Goal: Task Accomplishment & Management: Manage account settings

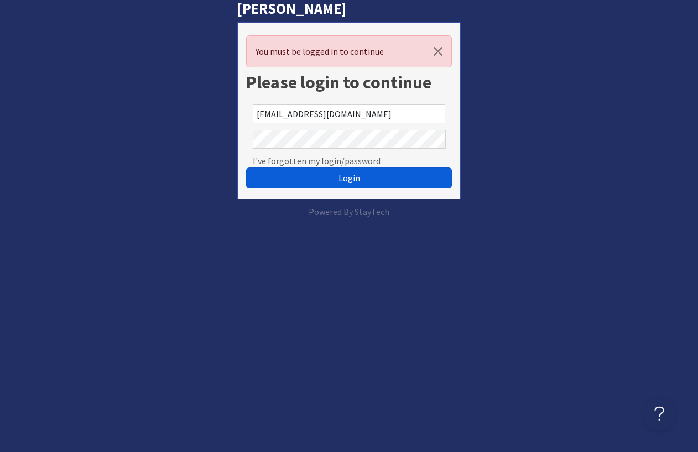
click at [339, 177] on span "Login" at bounding box center [349, 178] width 22 height 11
click at [351, 176] on span "Login" at bounding box center [349, 178] width 22 height 11
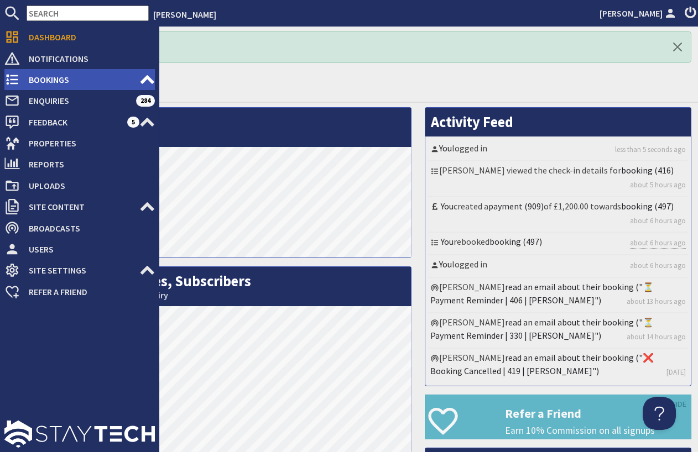
click at [53, 79] on span "Bookings" at bounding box center [79, 80] width 119 height 18
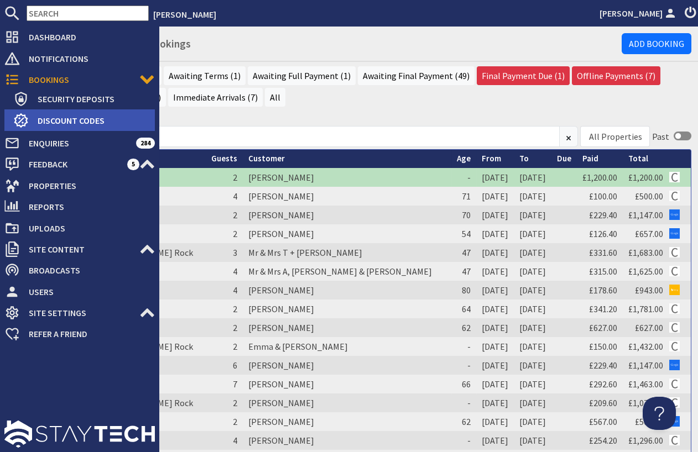
click at [76, 121] on span "Discount Codes" at bounding box center [92, 121] width 126 height 18
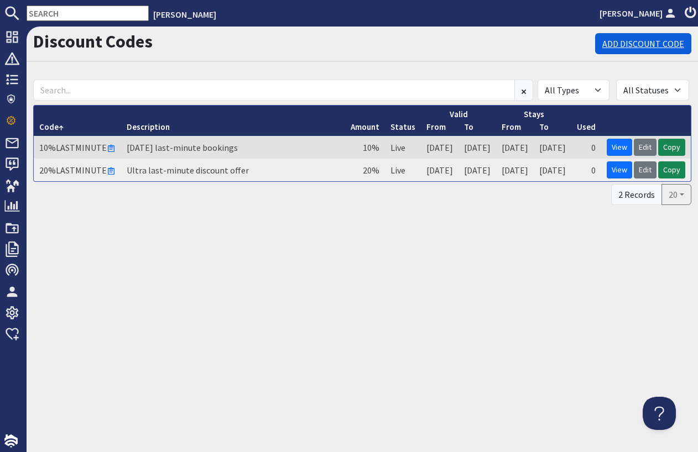
click at [642, 40] on link "Add Discount Code" at bounding box center [643, 43] width 96 height 21
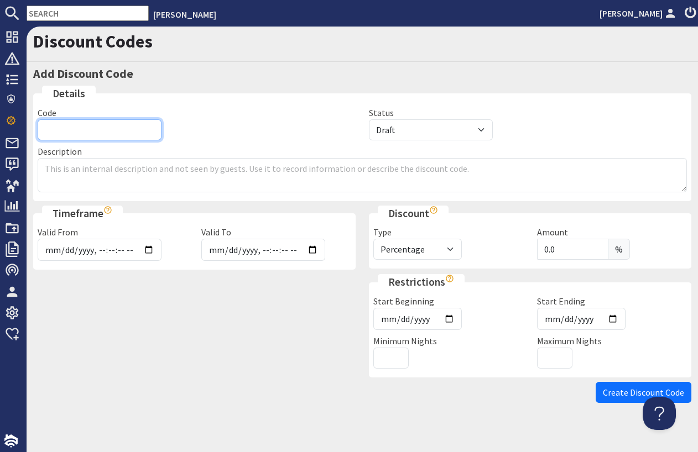
click at [103, 133] on input "Code" at bounding box center [100, 129] width 124 height 21
click at [76, 130] on input "WINTER 25-6" at bounding box center [100, 129] width 124 height 21
type input "WINTER25-6"
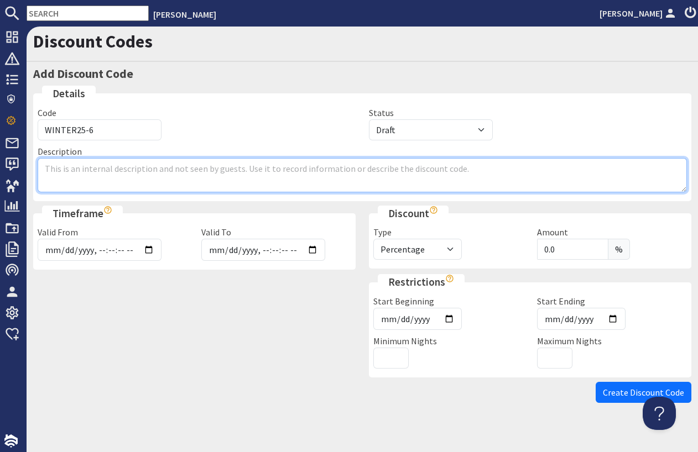
click at [211, 173] on textarea "Description" at bounding box center [362, 175] width 649 height 34
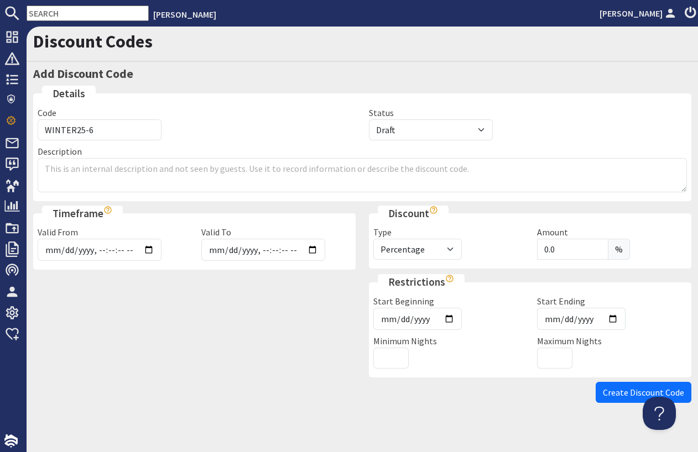
click at [175, 297] on div at bounding box center [195, 328] width 336 height 108
click at [145, 249] on input "Valid From" at bounding box center [100, 250] width 124 height 22
type input "2025-09-03T00:00"
click at [309, 248] on input "Valid To" at bounding box center [263, 250] width 124 height 22
type input "2025-10-31T00:00"
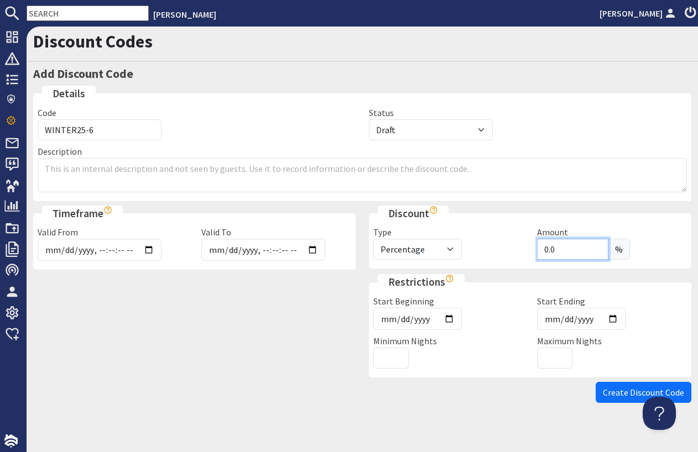
drag, startPoint x: 557, startPoint y: 248, endPoint x: 542, endPoint y: 252, distance: 16.0
click at [542, 252] on input "0.0" at bounding box center [572, 249] width 71 height 21
type input "50"
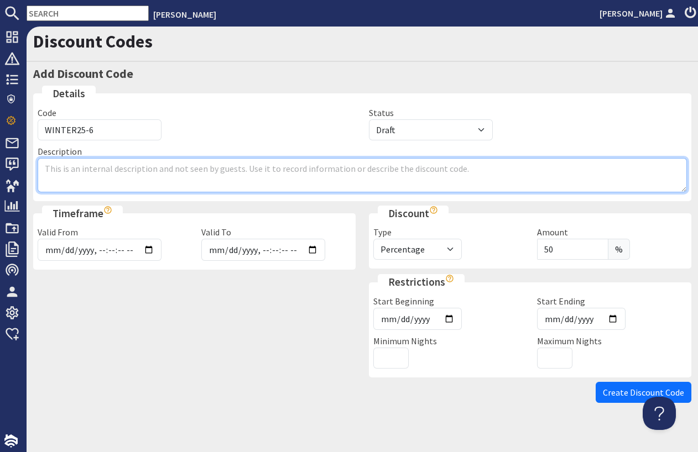
click at [173, 166] on textarea "Description" at bounding box center [362, 175] width 649 height 34
drag, startPoint x: 323, startPoint y: 169, endPoint x: 248, endPoint y: 170, distance: 75.2
click at [248, 170] on textarea "£50 discount for bookings made before November 2025, from Novbember to" at bounding box center [362, 175] width 649 height 34
click at [261, 165] on textarea "£50 discount for bookings made before November 2025 for the next four months" at bounding box center [362, 175] width 649 height 34
type textarea "£50 discount for bookings made before November 2025 for visits during the next …"
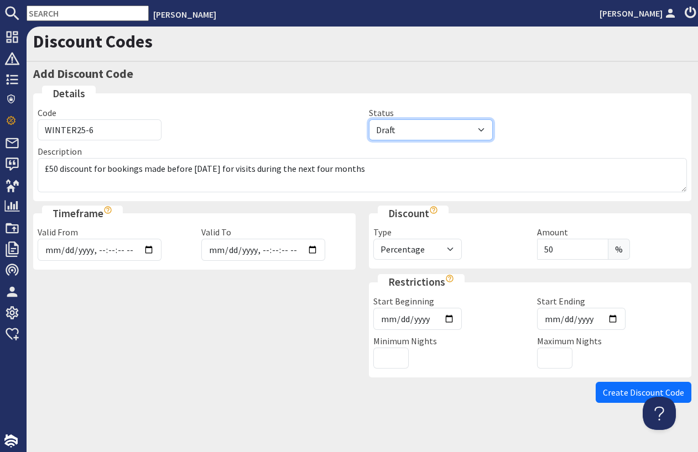
click at [369, 119] on select "Draft Live Cancelled Expired" at bounding box center [431, 129] width 124 height 21
select select "active"
click option "Live" at bounding box center [0, 0] width 0 height 0
click at [646, 387] on span "Create Discount Code" at bounding box center [643, 392] width 81 height 11
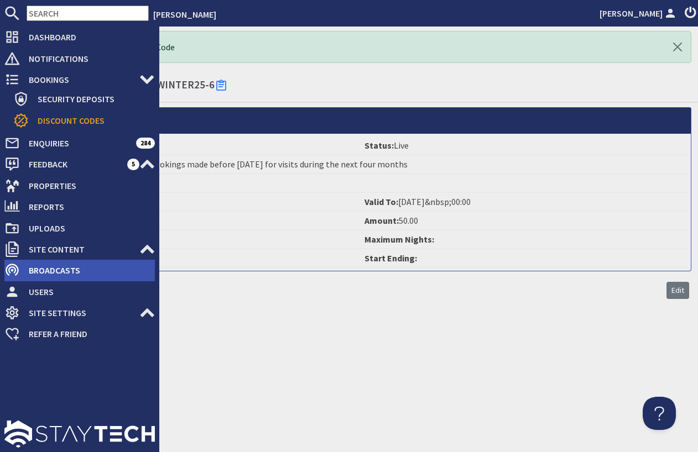
click at [46, 269] on span "Broadcasts" at bounding box center [87, 271] width 135 height 18
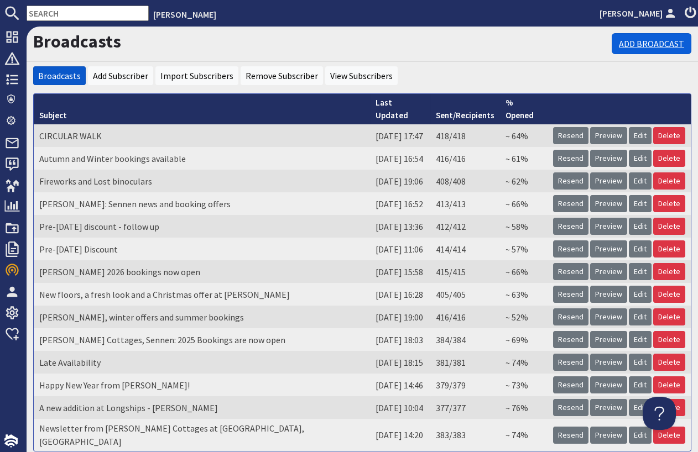
click at [639, 44] on link "Add Broadcast" at bounding box center [652, 43] width 80 height 21
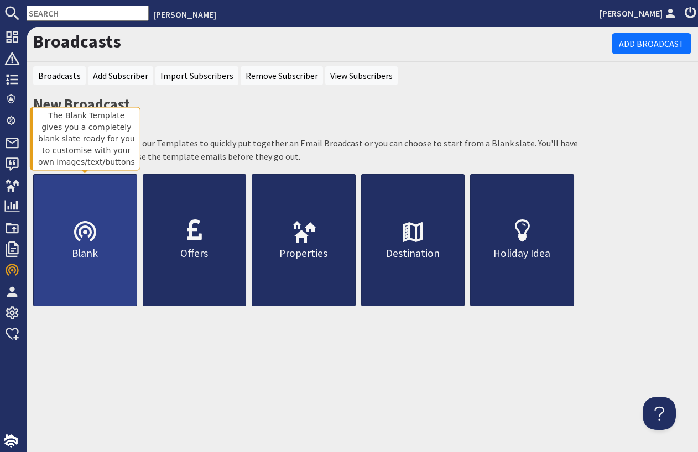
click at [88, 216] on link "Blank" at bounding box center [85, 240] width 104 height 132
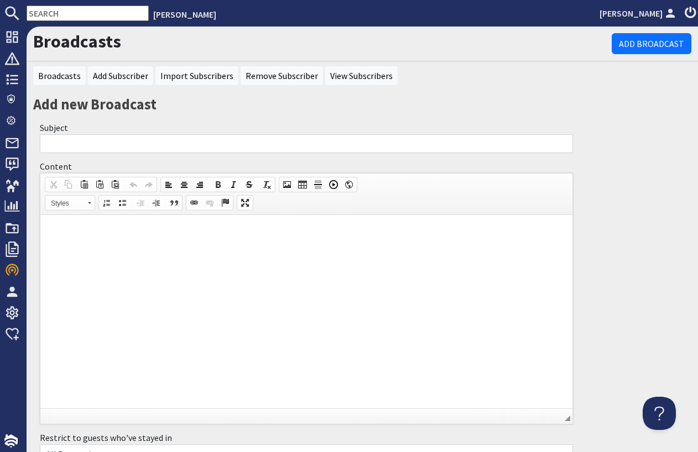
click at [99, 140] on input "Subject" at bounding box center [306, 143] width 533 height 19
click at [283, 183] on span at bounding box center [287, 184] width 9 height 9
type input "Winter 2025-26 discount offer"
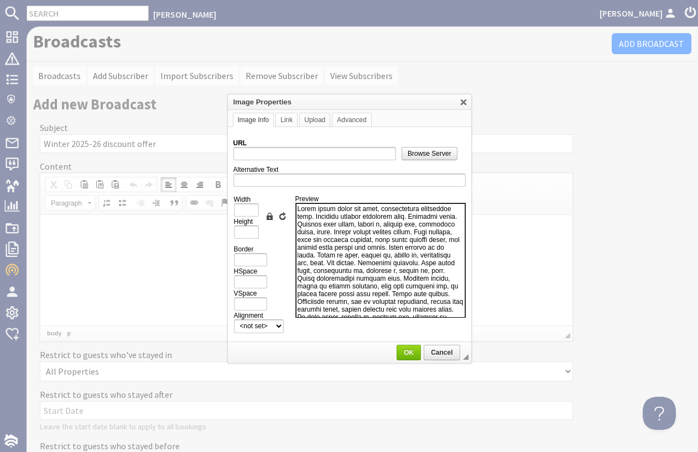
click at [310, 119] on link "Upload" at bounding box center [314, 120] width 31 height 14
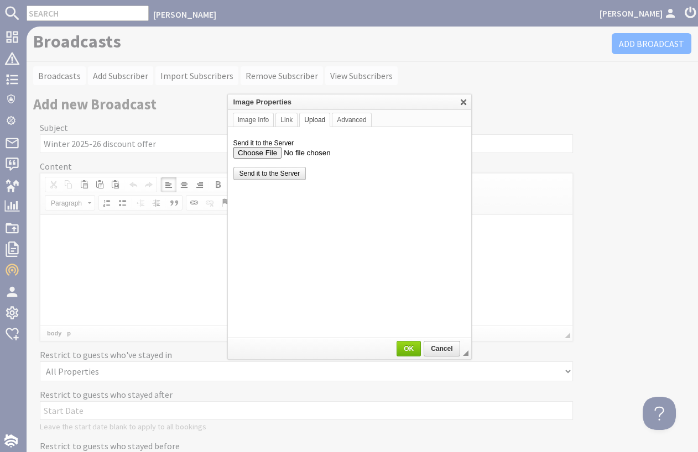
click at [254, 153] on input "Send it to the Server" at bounding box center [349, 153] width 232 height 12
type input "C:\fakepath\Sennen Sunset 2 winter offer.jpg"
click at [279, 175] on span "Send it to the Server" at bounding box center [269, 174] width 71 height 8
click at [409, 342] on link "OK" at bounding box center [408, 348] width 24 height 15
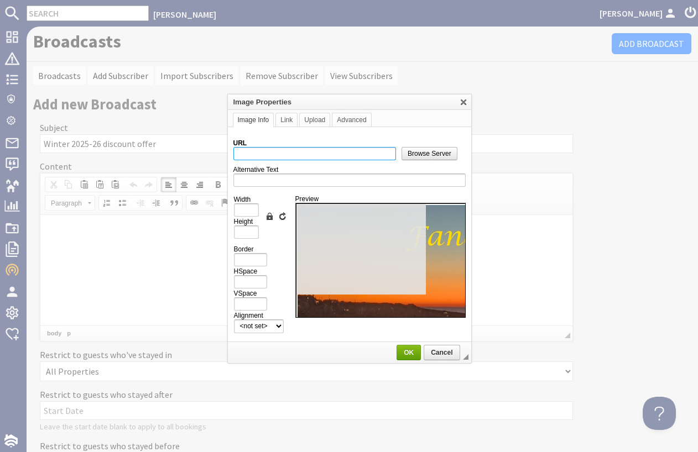
type input "https://d3j9etonptu1qn.cloudfront.net/assets/42b20de33516d158a8bd807899808c4aba…"
type input "1000"
type input "563"
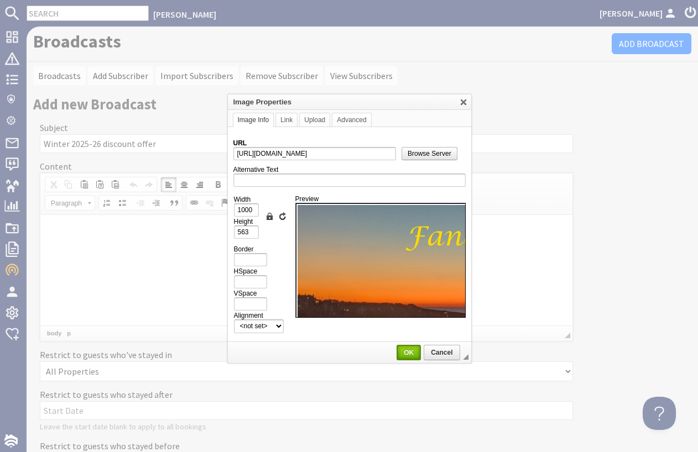
click at [411, 349] on span "OK" at bounding box center [409, 353] width 22 height 8
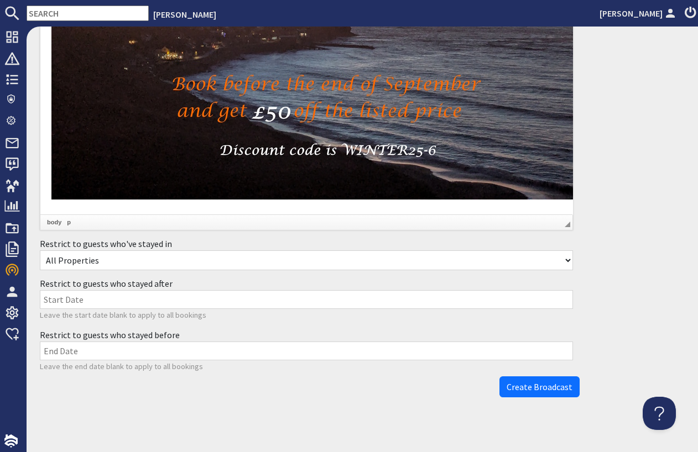
scroll to position [338, 0]
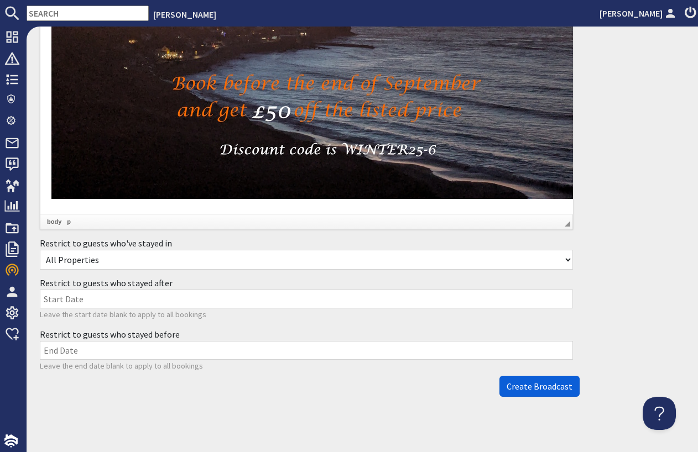
click at [539, 383] on span "Create Broadcast" at bounding box center [539, 386] width 66 height 11
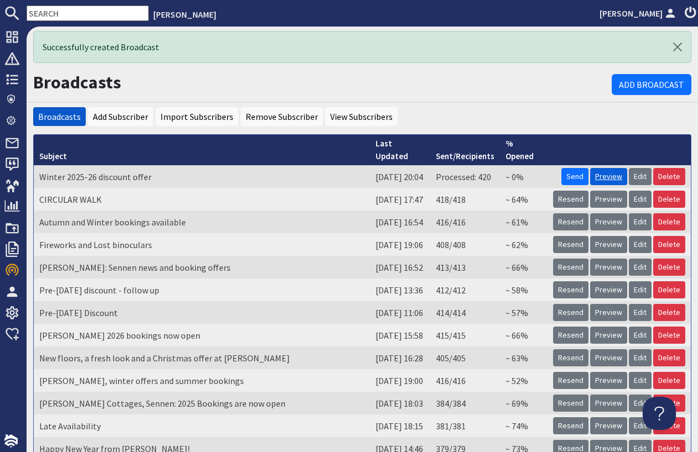
click at [608, 168] on link "Preview" at bounding box center [608, 176] width 37 height 17
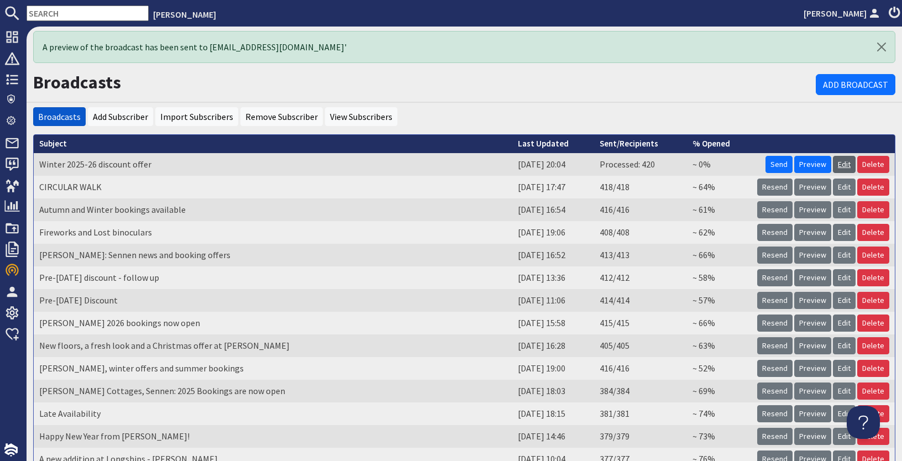
click at [697, 164] on link "Edit" at bounding box center [844, 164] width 23 height 17
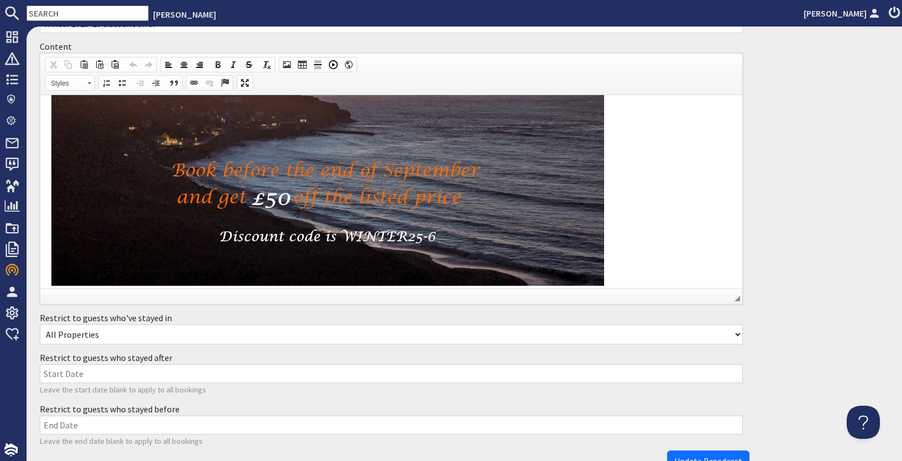
scroll to position [135, 0]
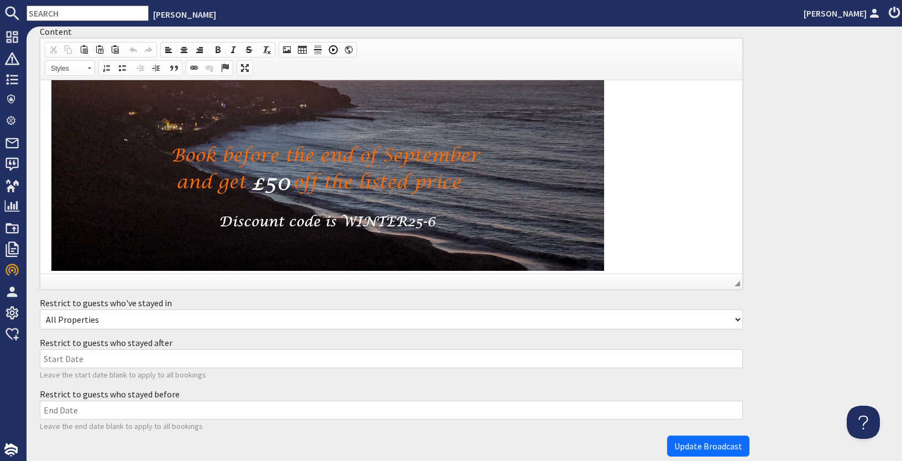
click at [379, 276] on span "◢ Elements path" at bounding box center [391, 281] width 702 height 15
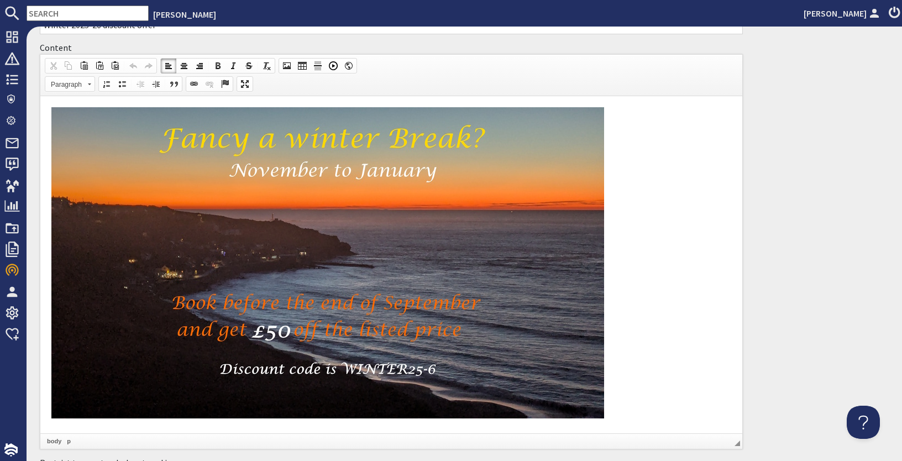
scroll to position [0, 0]
drag, startPoint x: 735, startPoint y: 251, endPoint x: 733, endPoint y: 153, distance: 98.5
click at [697, 153] on html at bounding box center [391, 264] width 702 height 337
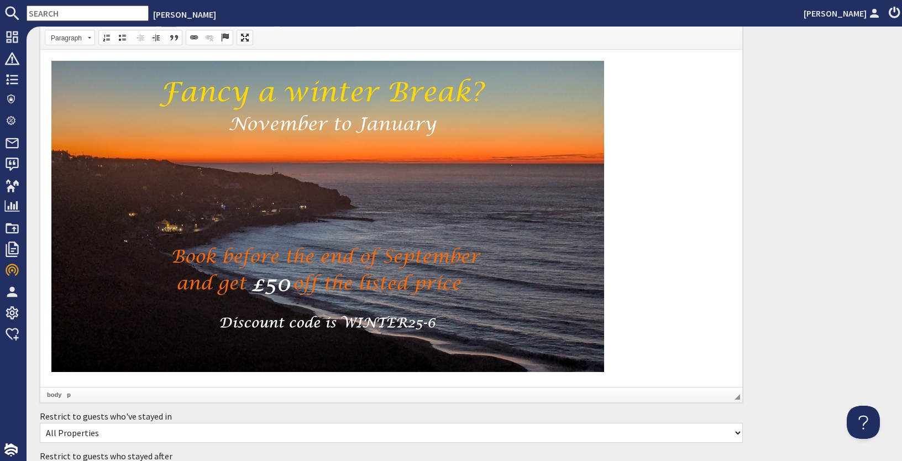
scroll to position [187, 0]
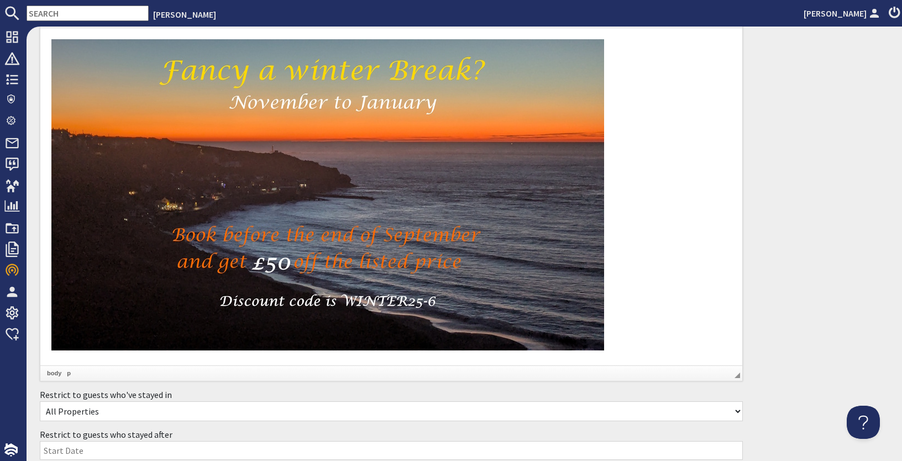
click at [645, 359] on html at bounding box center [391, 196] width 702 height 337
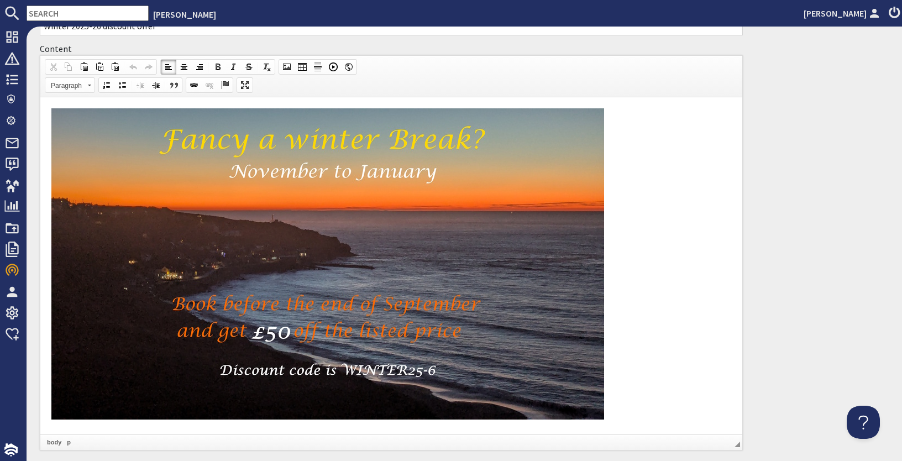
scroll to position [51, 0]
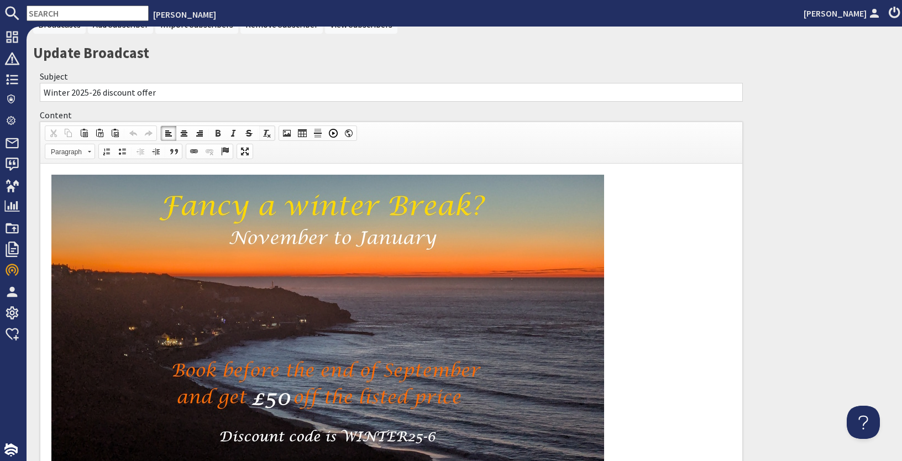
click at [266, 127] on link "Remove Format" at bounding box center [266, 133] width 15 height 14
click at [265, 131] on span at bounding box center [267, 133] width 9 height 9
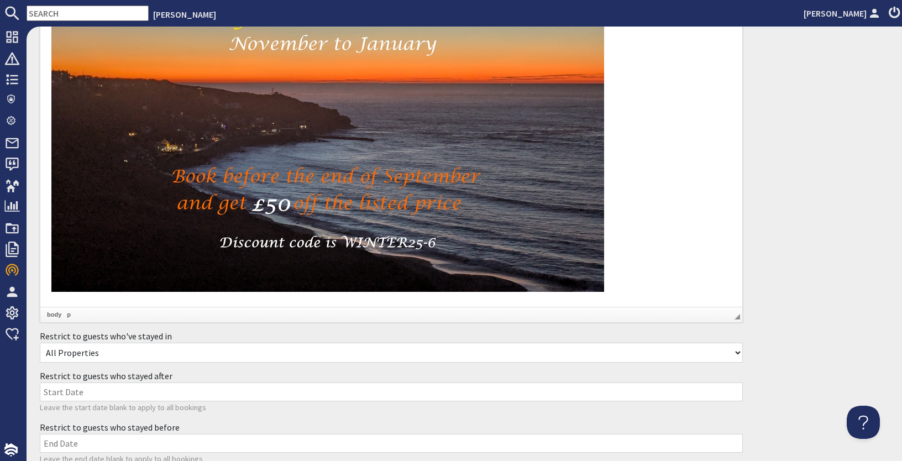
scroll to position [254, 0]
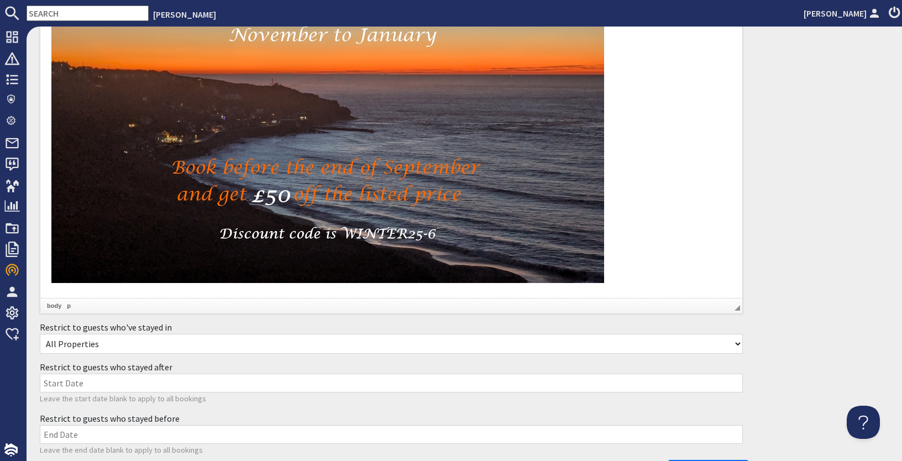
click at [234, 290] on html at bounding box center [391, 129] width 702 height 337
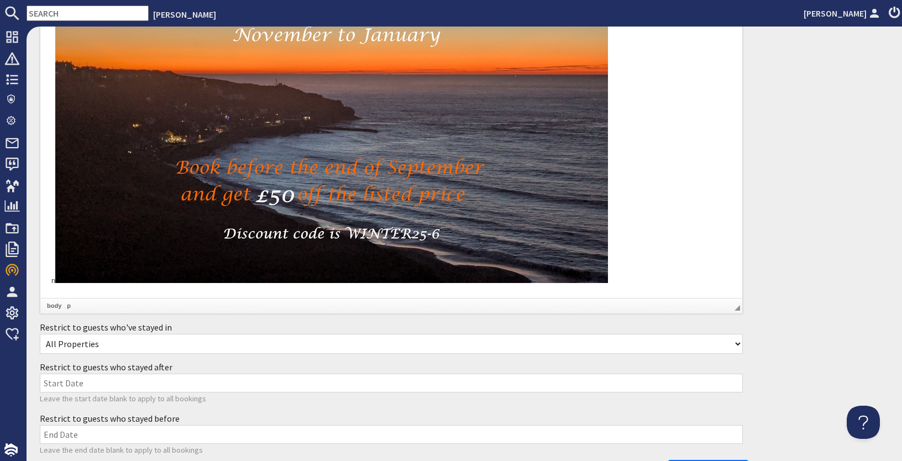
drag, startPoint x: 51, startPoint y: 279, endPoint x: 59, endPoint y: 279, distance: 7.2
click at [51, 278] on html "n" at bounding box center [391, 129] width 702 height 337
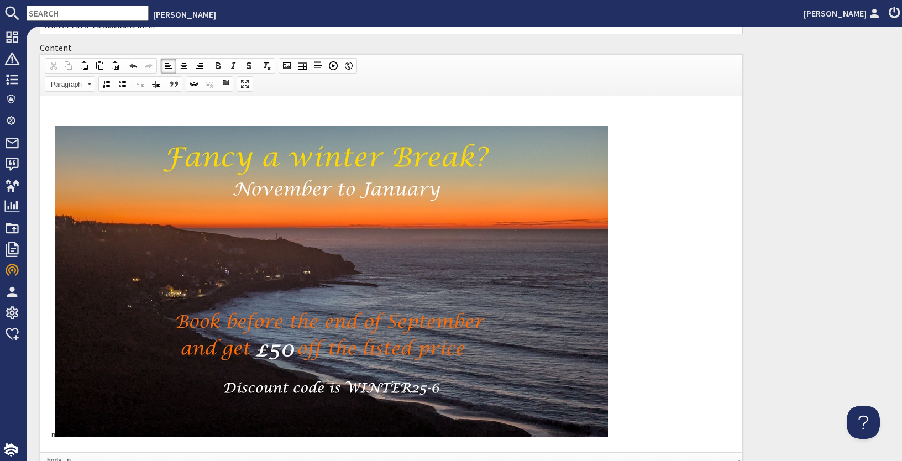
scroll to position [187, 0]
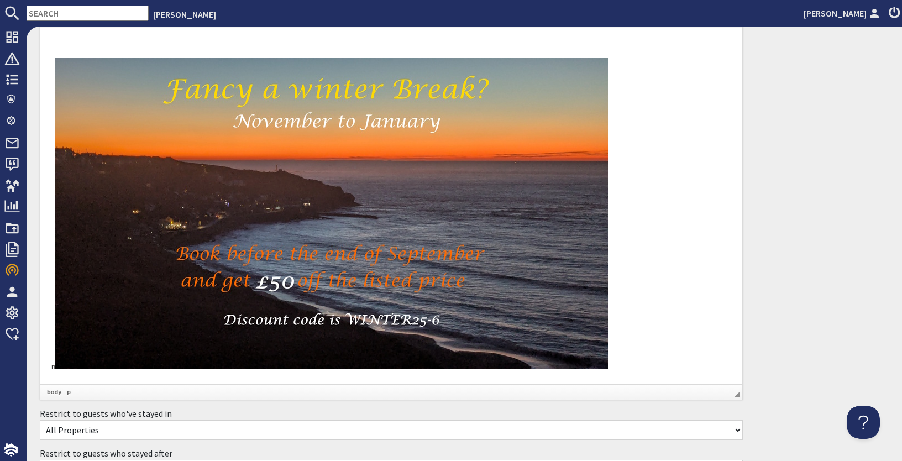
drag, startPoint x: 46, startPoint y: 365, endPoint x: 74, endPoint y: 375, distance: 29.6
click at [74, 375] on html "n" at bounding box center [391, 206] width 702 height 356
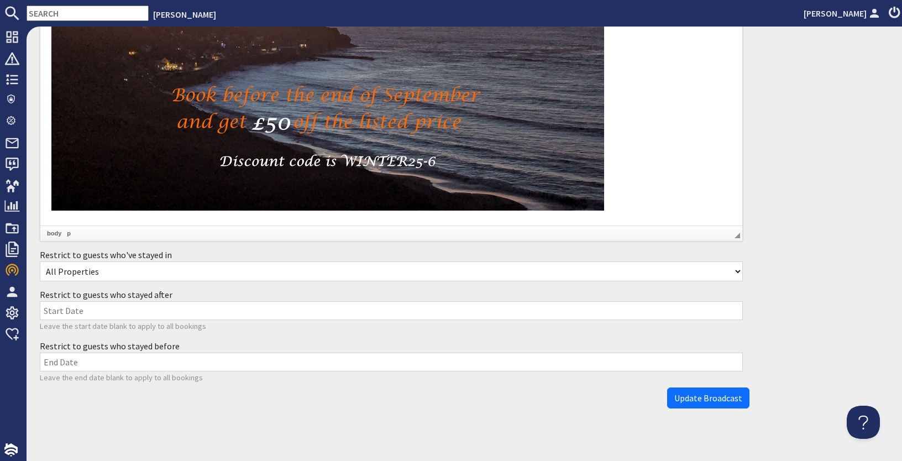
scroll to position [349, 0]
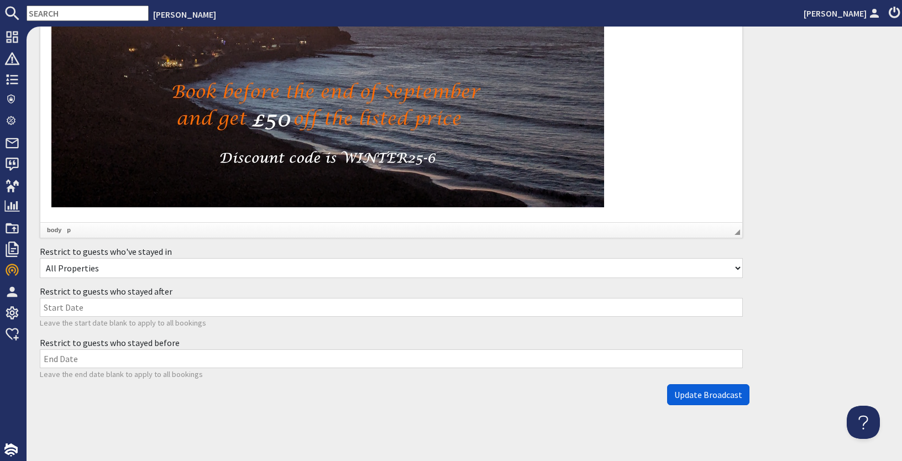
click at [695, 391] on span "Update Broadcast" at bounding box center [709, 394] width 68 height 11
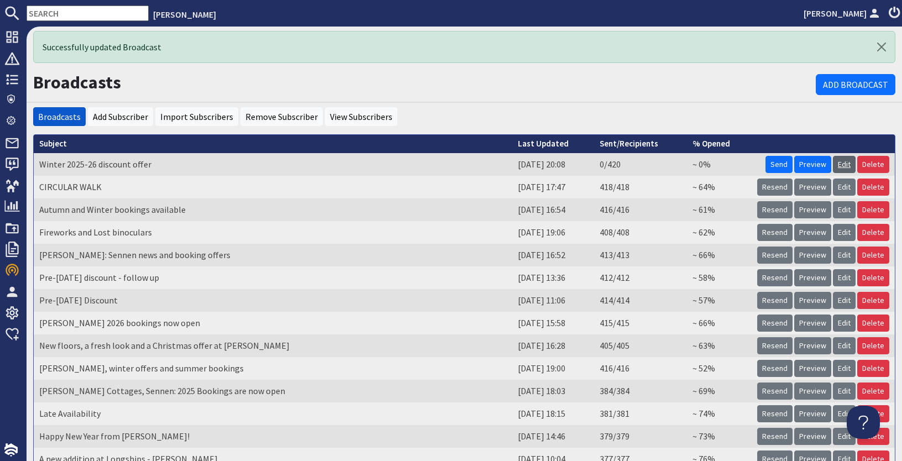
click at [697, 159] on link "Edit" at bounding box center [844, 164] width 23 height 17
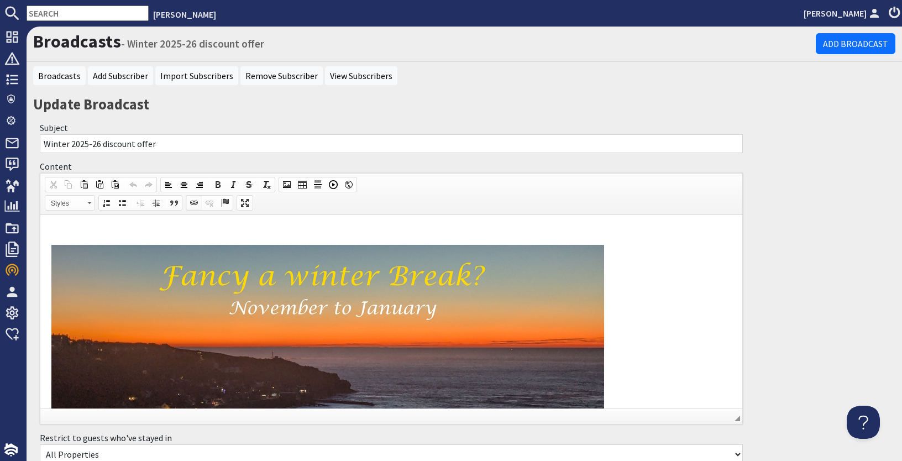
click at [191, 202] on span at bounding box center [194, 202] width 9 height 9
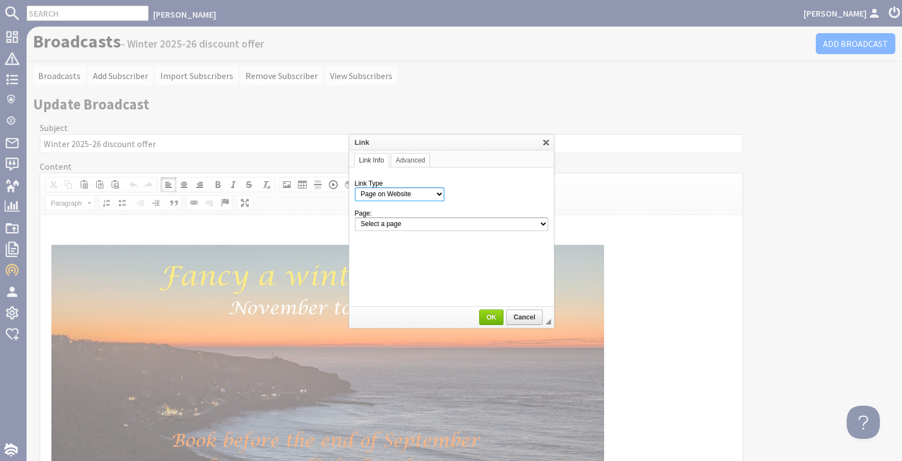
click at [355, 187] on select "Page on Website Custom URL Link to anchor in the text E-mail" at bounding box center [400, 194] width 90 height 14
select select "url"
click option "Custom URL" at bounding box center [0, 0] width 0 height 0
click at [533, 317] on span "Cancel" at bounding box center [525, 317] width 34 height 8
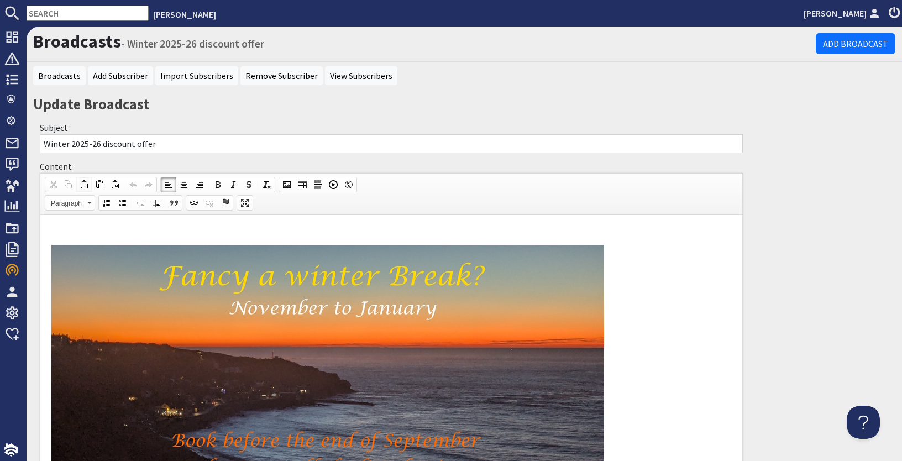
click at [80, 181] on span at bounding box center [84, 184] width 9 height 9
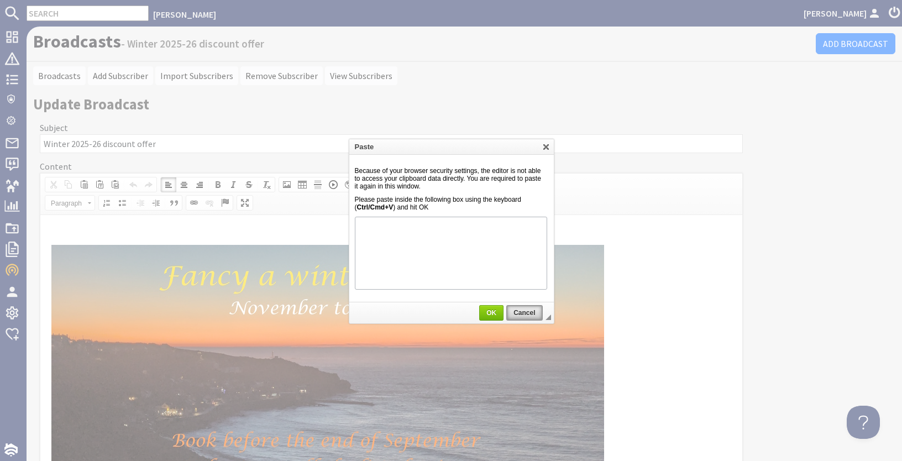
click at [532, 315] on span "Cancel" at bounding box center [525, 313] width 34 height 8
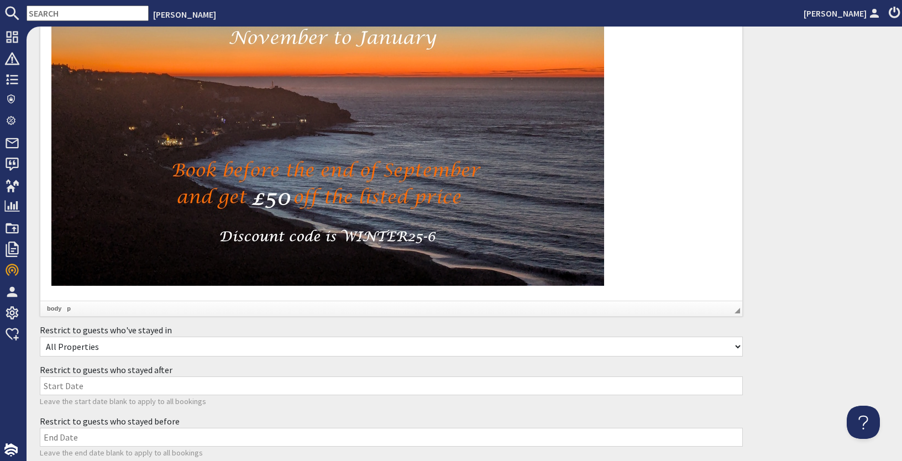
scroll to position [349, 0]
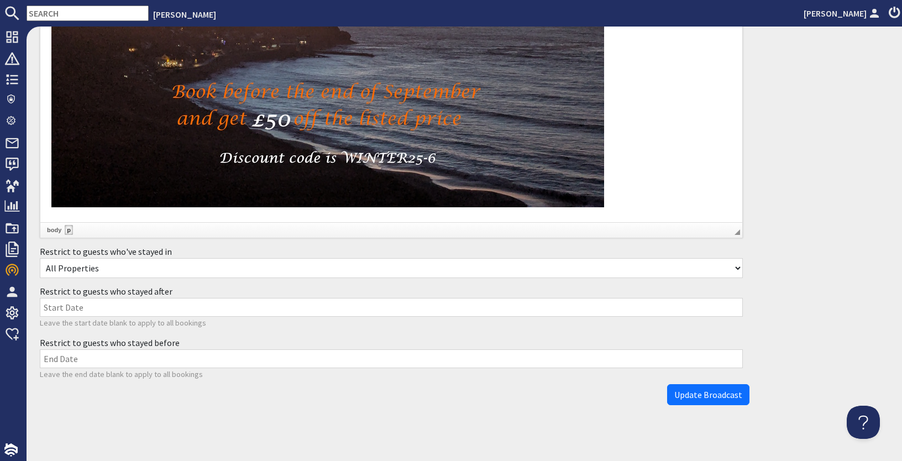
click at [67, 229] on link "p" at bounding box center [69, 230] width 8 height 10
click at [77, 228] on link "br" at bounding box center [79, 230] width 11 height 10
click at [78, 227] on link "br" at bounding box center [79, 230] width 11 height 10
click at [56, 227] on link "body" at bounding box center [54, 230] width 19 height 10
click at [66, 226] on link "p" at bounding box center [69, 230] width 8 height 10
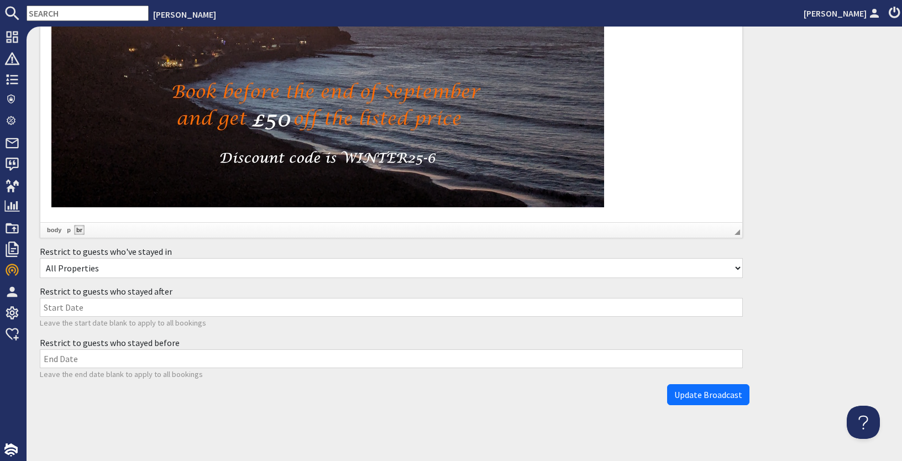
click at [78, 226] on link "br" at bounding box center [79, 230] width 11 height 10
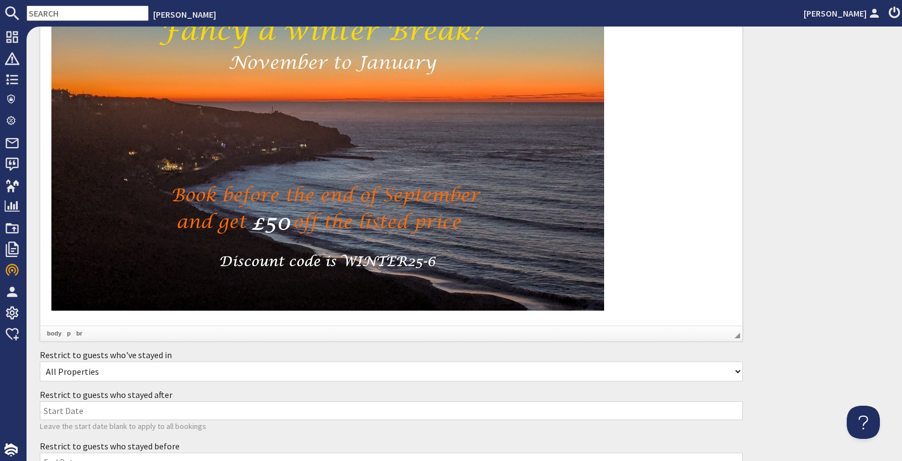
scroll to position [281, 0]
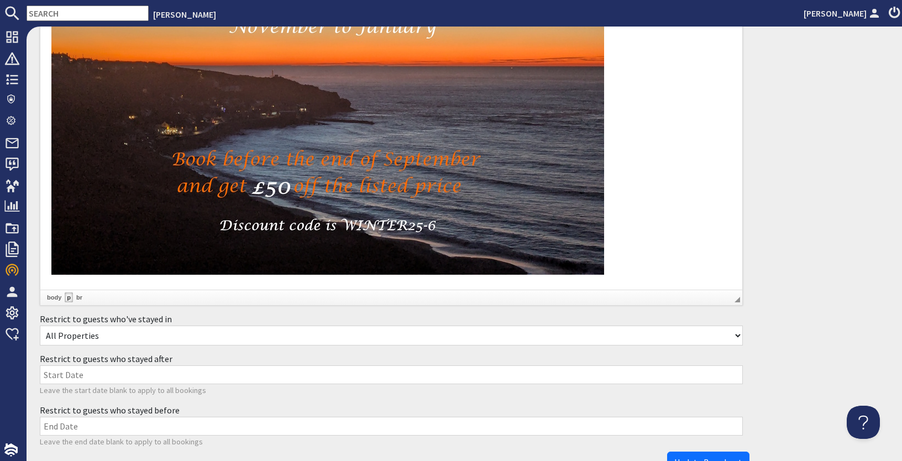
click at [67, 297] on link "p" at bounding box center [69, 297] width 8 height 10
click at [67, 295] on link "p" at bounding box center [69, 297] width 8 height 10
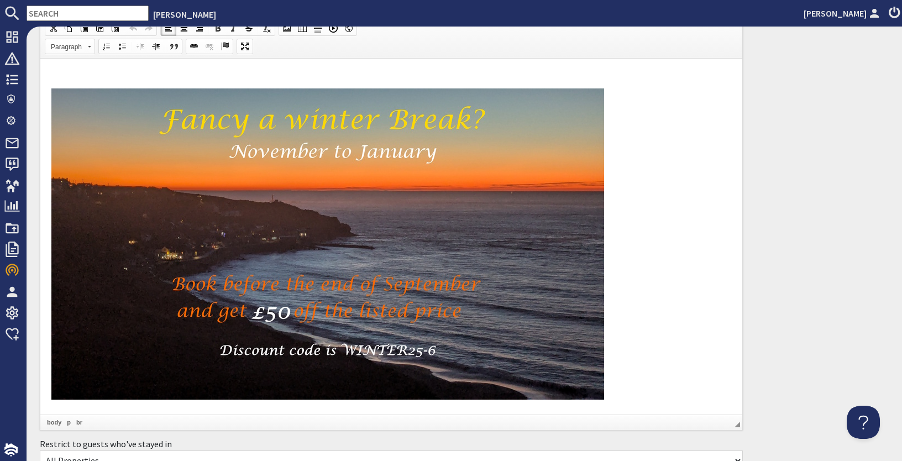
scroll to position [79, 0]
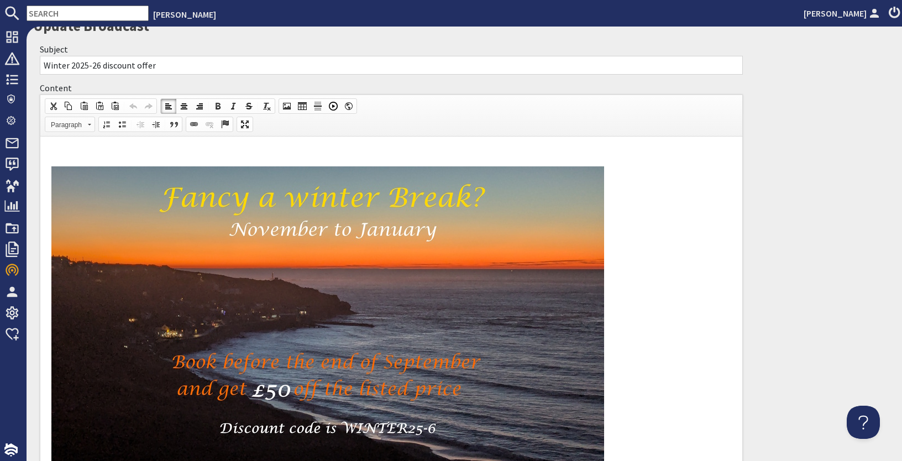
click at [83, 123] on span "Paragraph" at bounding box center [64, 125] width 39 height 14
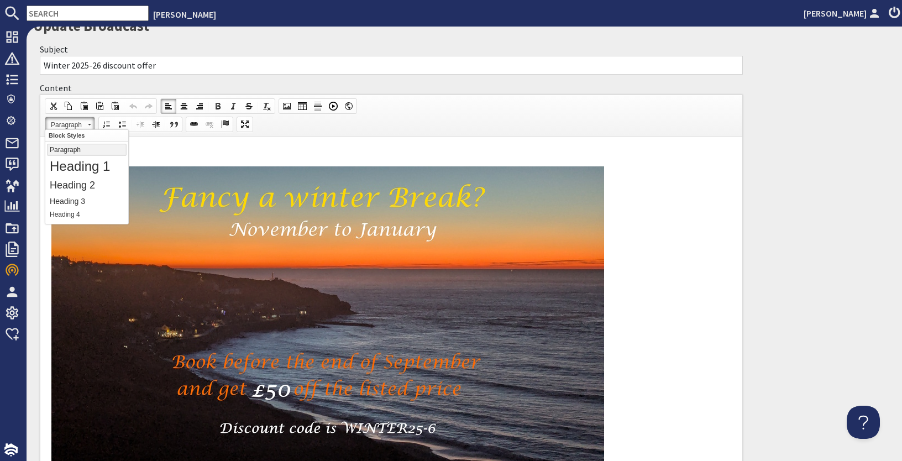
scroll to position [0, 0]
click at [87, 121] on link "Paragraph" at bounding box center [70, 124] width 50 height 15
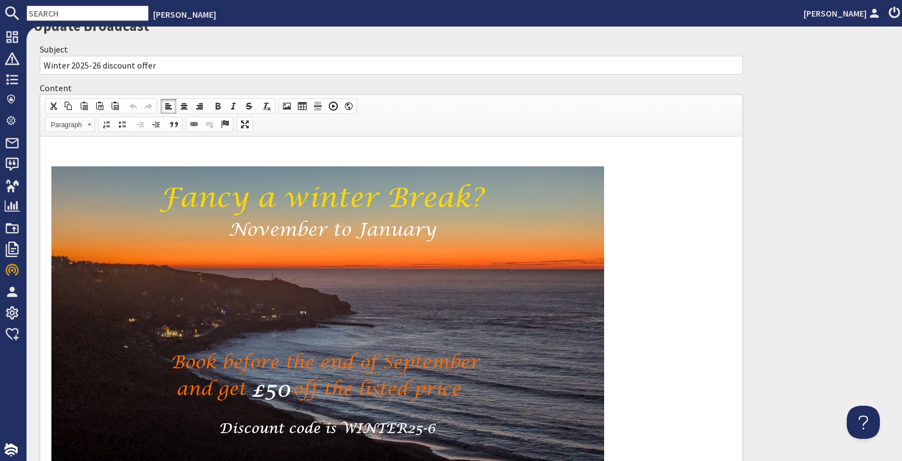
click at [90, 124] on span at bounding box center [89, 125] width 3 height 2
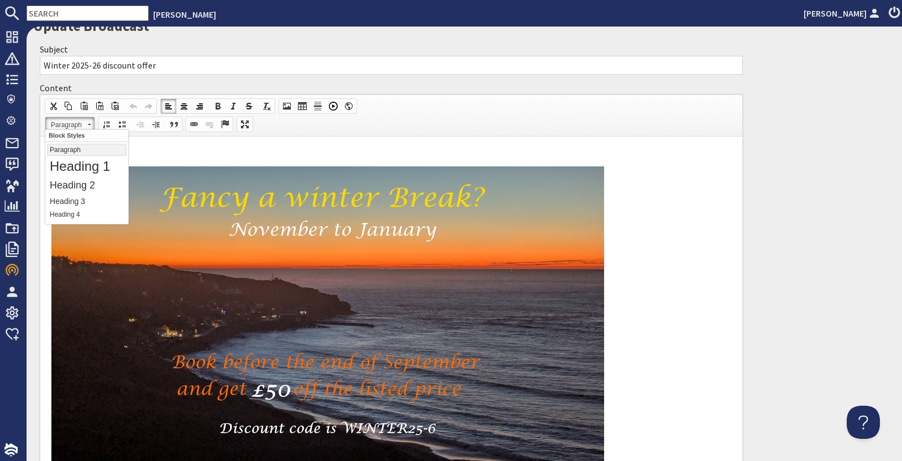
click at [88, 121] on span at bounding box center [89, 123] width 3 height 11
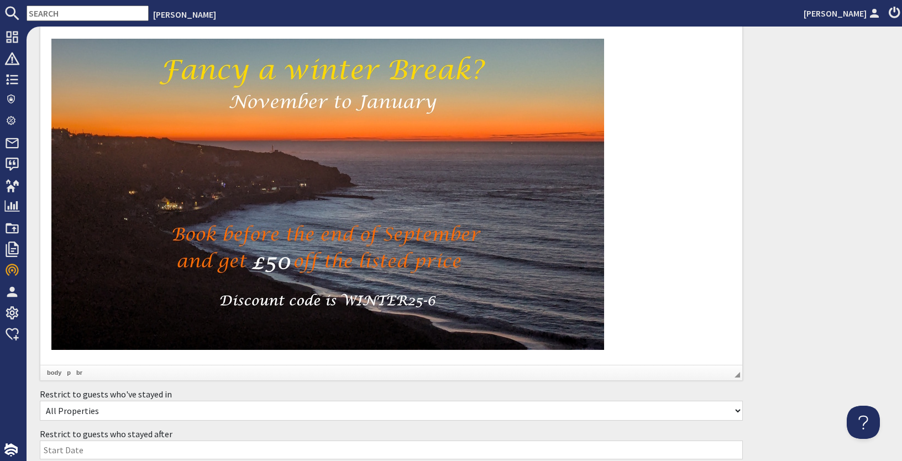
scroll to position [349, 0]
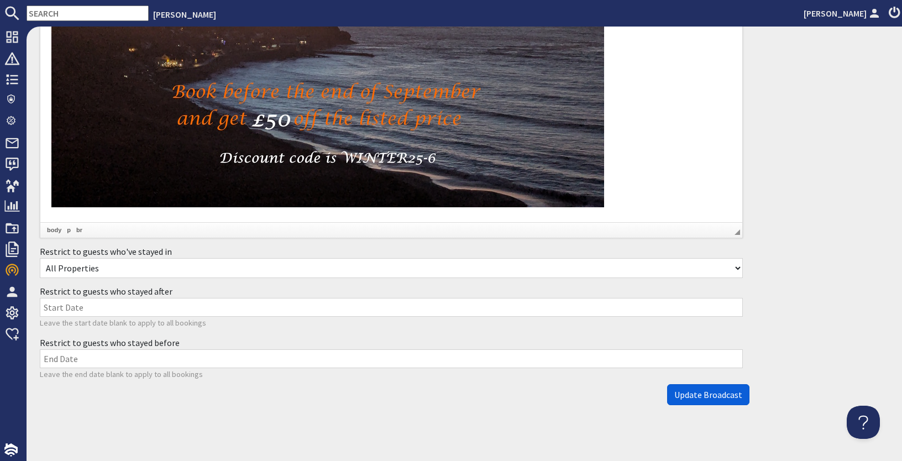
click at [697, 384] on button "Update Broadcast" at bounding box center [708, 394] width 82 height 21
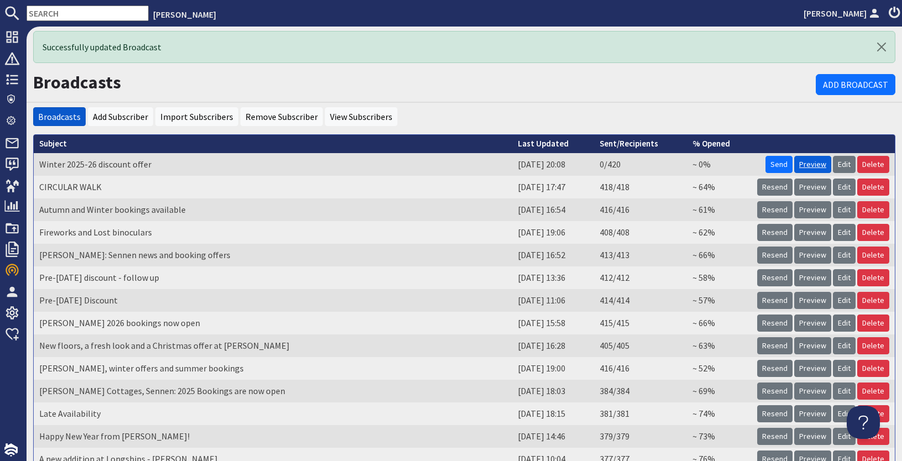
click at [697, 166] on link "Preview" at bounding box center [813, 164] width 37 height 17
click at [697, 165] on link "Send" at bounding box center [779, 164] width 27 height 17
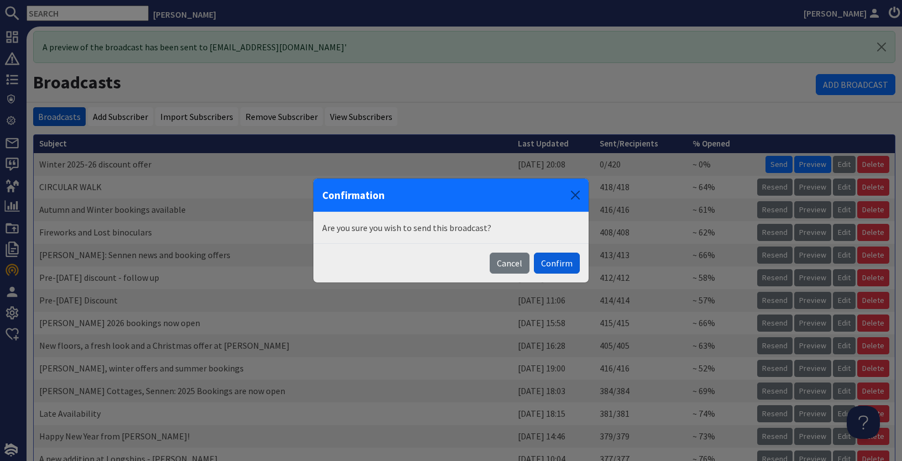
click at [561, 267] on button "Confirm" at bounding box center [557, 263] width 46 height 21
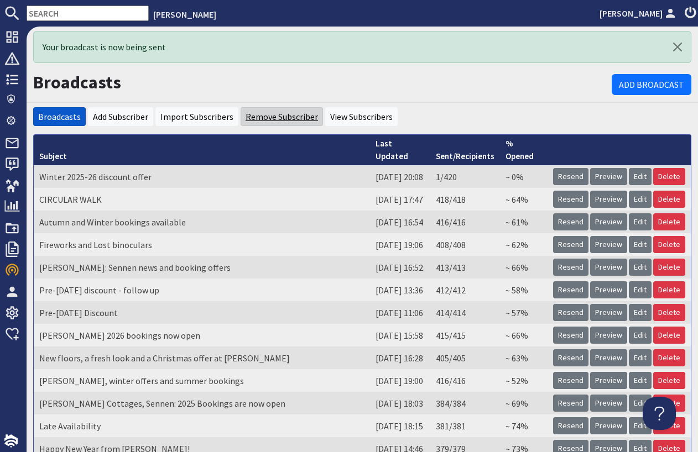
click at [281, 118] on link "Remove Subscriber" at bounding box center [281, 116] width 72 height 11
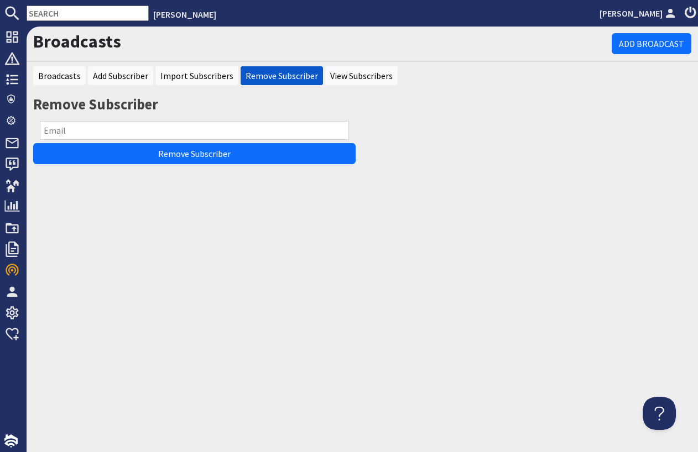
drag, startPoint x: 97, startPoint y: 133, endPoint x: 28, endPoint y: 133, distance: 69.7
click at [40, 135] on input "text" at bounding box center [194, 130] width 309 height 19
paste input "info@hilkom-digital.com"
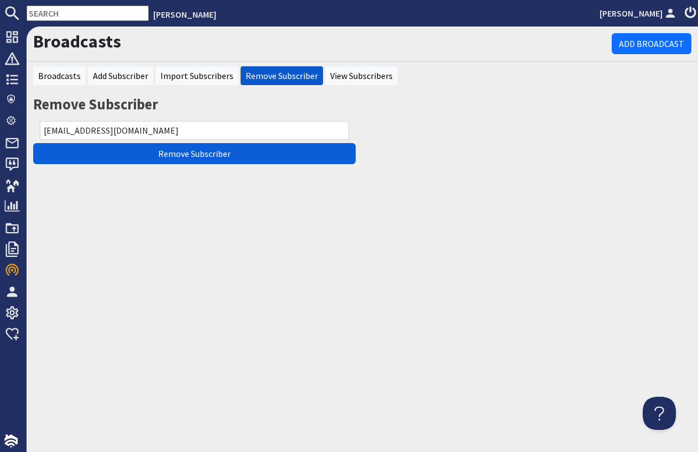
type input "info@hilkom-digital.com"
click at [180, 153] on input "Remove Subscriber" at bounding box center [194, 153] width 322 height 21
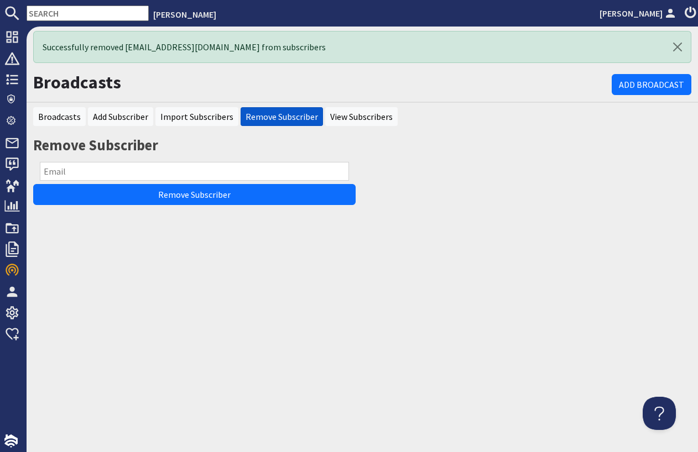
click at [156, 169] on input "text" at bounding box center [194, 171] width 309 height 19
paste input "info@hilkom-digital.com"
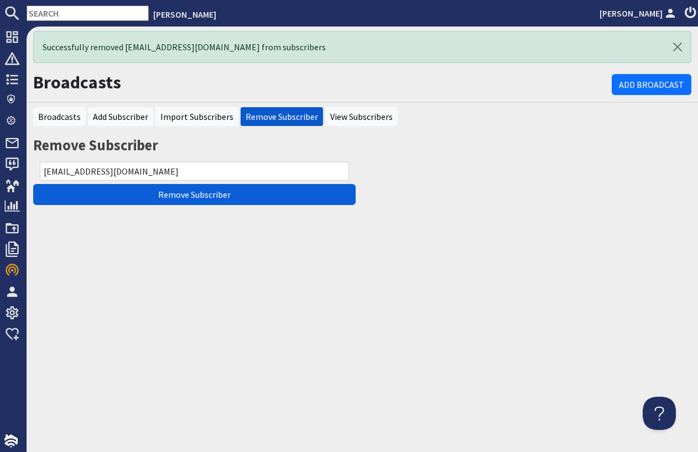
type input "info@hilkom-digital.com"
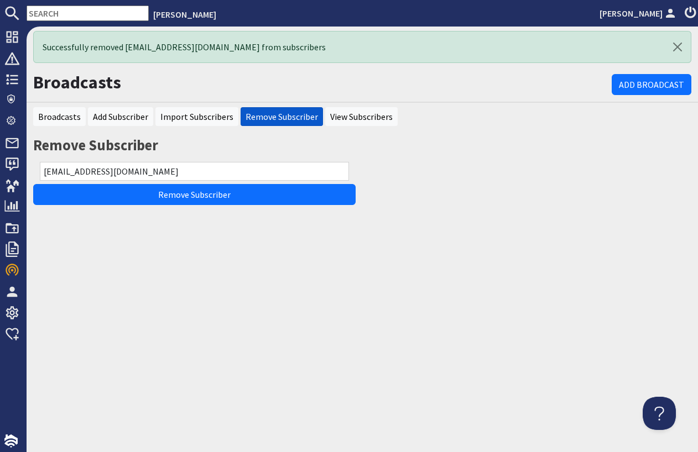
click at [177, 194] on input "Remove Subscriber" at bounding box center [194, 194] width 322 height 21
click at [252, 169] on input "text" at bounding box center [194, 171] width 309 height 19
paste input "havards@sky.com"
type input "havards@sky.com"
click at [269, 118] on link "Remove Subscriber" at bounding box center [281, 116] width 72 height 11
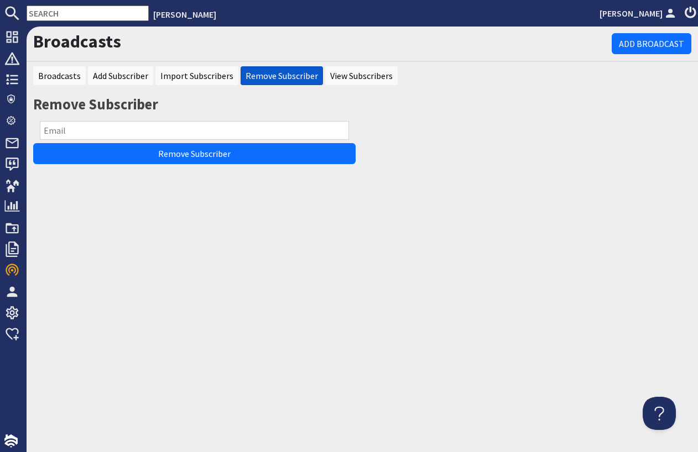
click at [246, 132] on input "text" at bounding box center [194, 130] width 309 height 19
paste input "gwoodford9@sky.com"
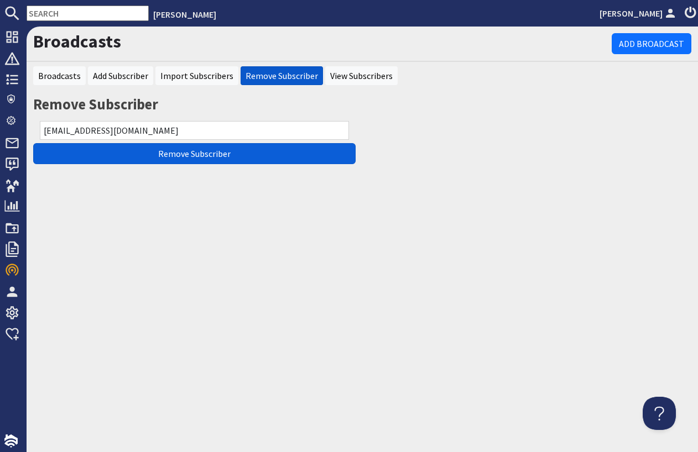
type input "gwoodford9@sky.com"
click at [217, 154] on input "Remove Subscriber" at bounding box center [194, 153] width 322 height 21
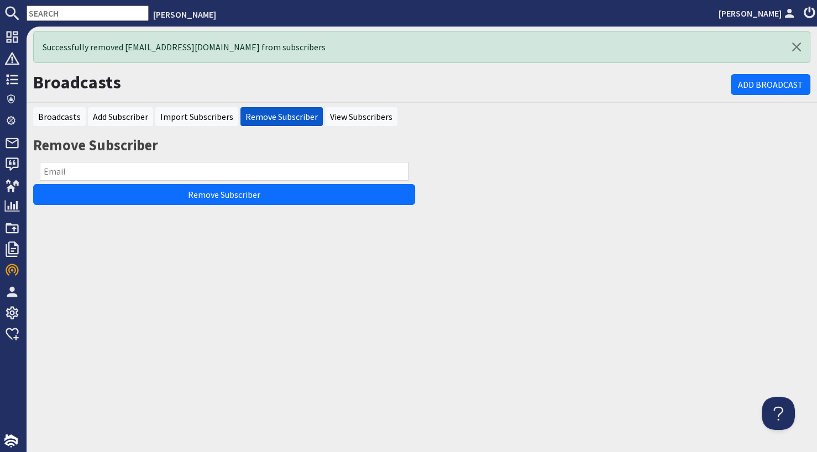
click at [107, 17] on input "text" at bounding box center [88, 13] width 122 height 15
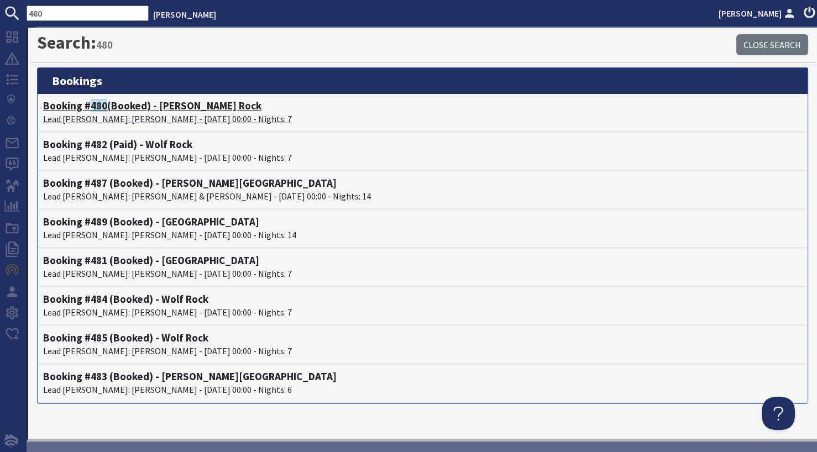
type input "480"
click at [167, 103] on h4 "Booking # 480 (Booked) - Bishop Rock" at bounding box center [422, 106] width 759 height 13
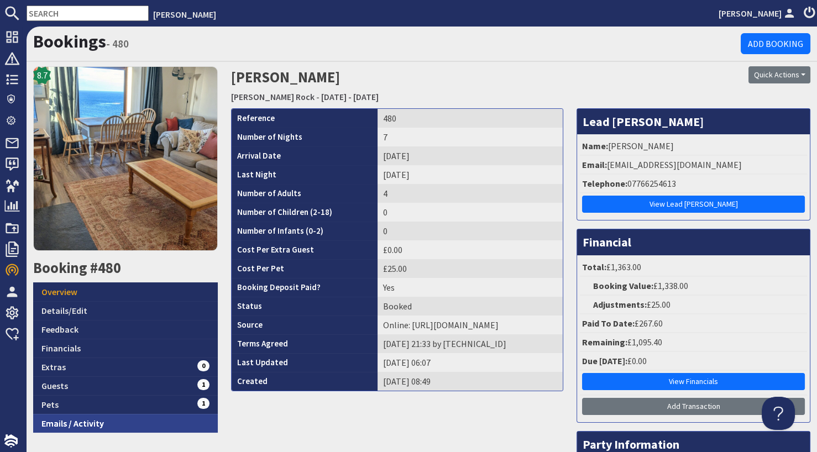
click at [97, 419] on link "Emails / Activity" at bounding box center [125, 423] width 185 height 19
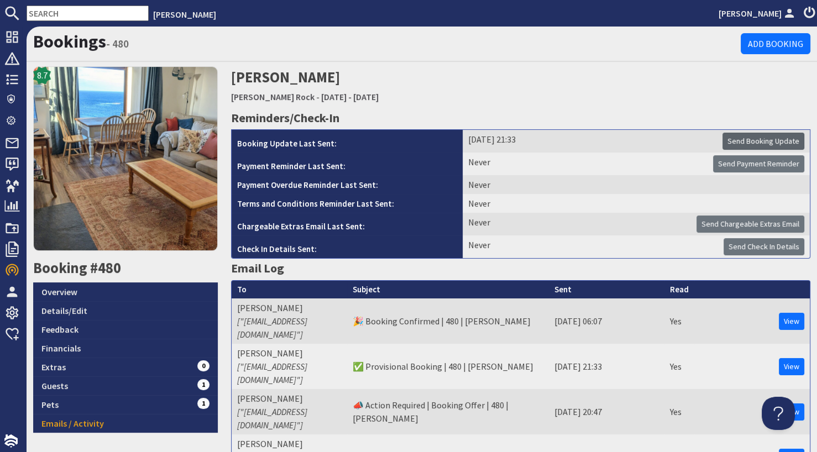
click at [697, 139] on span "Send Booking Update" at bounding box center [764, 141] width 72 height 10
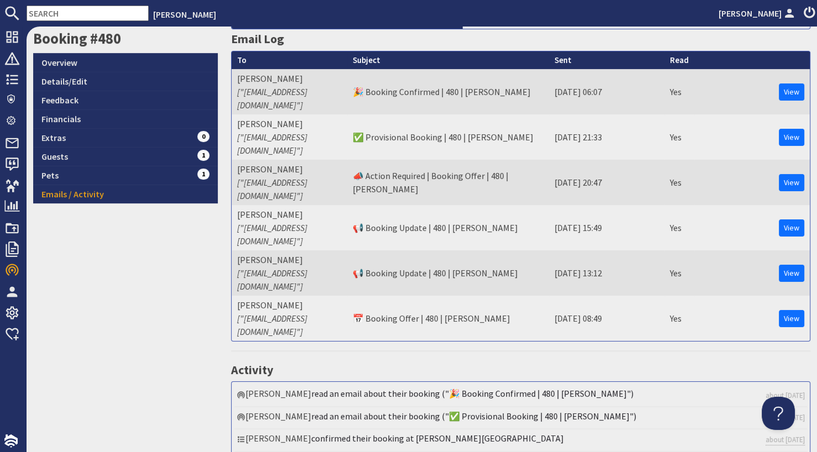
scroll to position [203, 0]
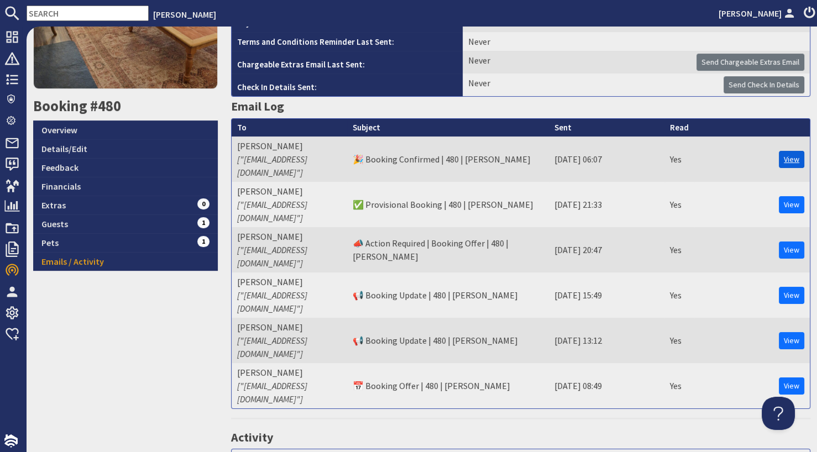
click at [697, 154] on link "View" at bounding box center [791, 159] width 25 height 17
click at [697, 144] on td "View" at bounding box center [752, 159] width 116 height 45
click at [697, 411] on button at bounding box center [776, 411] width 33 height 33
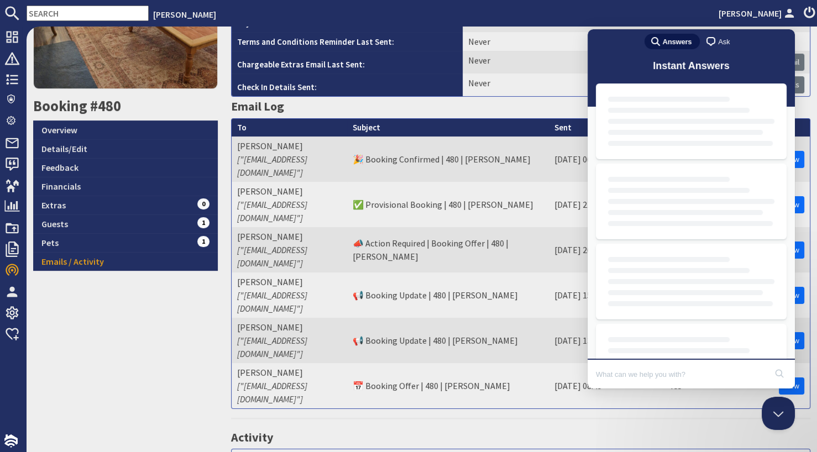
scroll to position [0, 0]
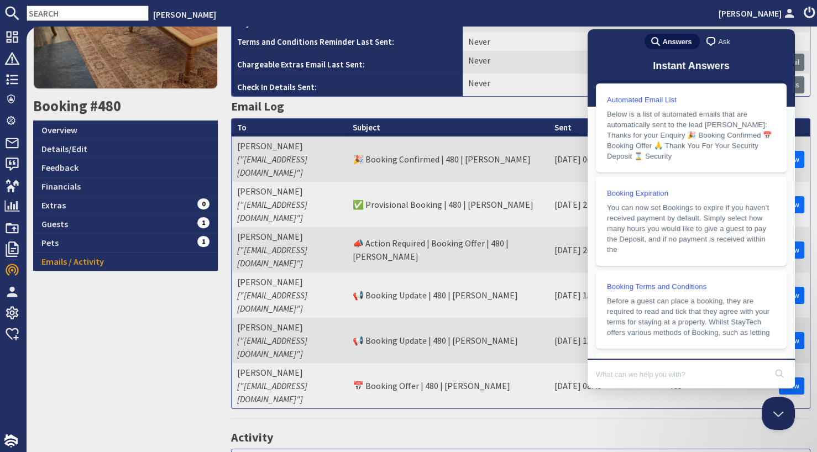
click at [199, 363] on div "8.7 Booking #480 Overview Details/Edit Feedback Financials Extras 0 Guests 1 Pe…" at bounding box center [126, 352] width 198 height 897
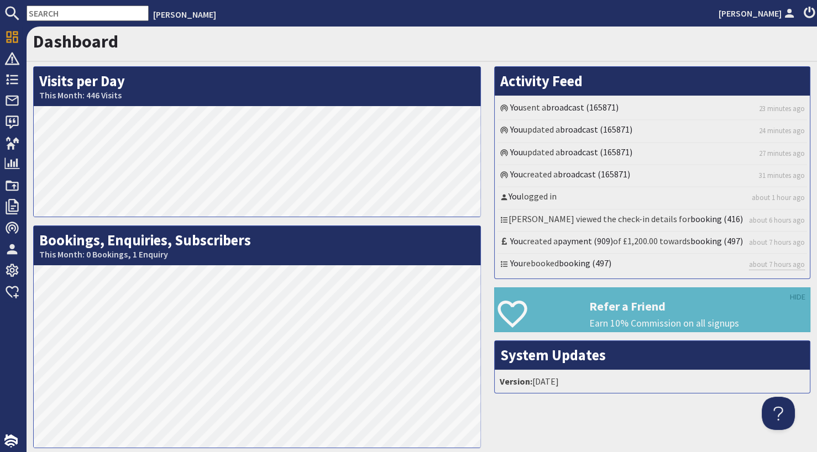
click at [95, 10] on input "text" at bounding box center [88, 13] width 122 height 15
click at [93, 11] on input "text" at bounding box center [88, 13] width 122 height 15
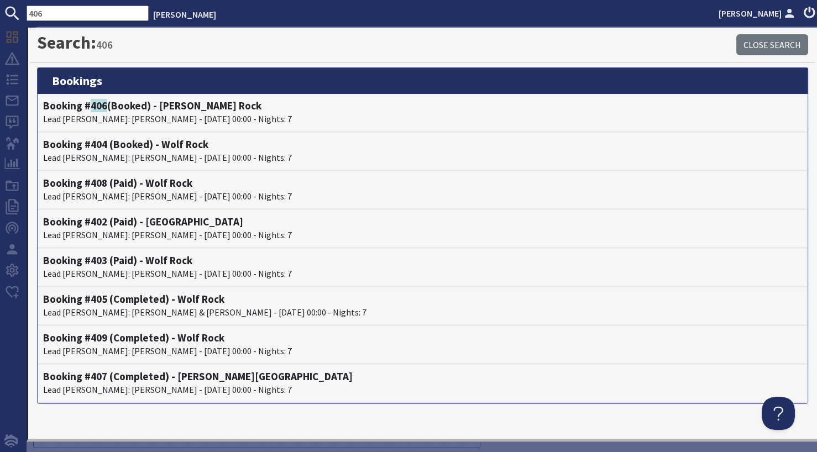
type input "406"
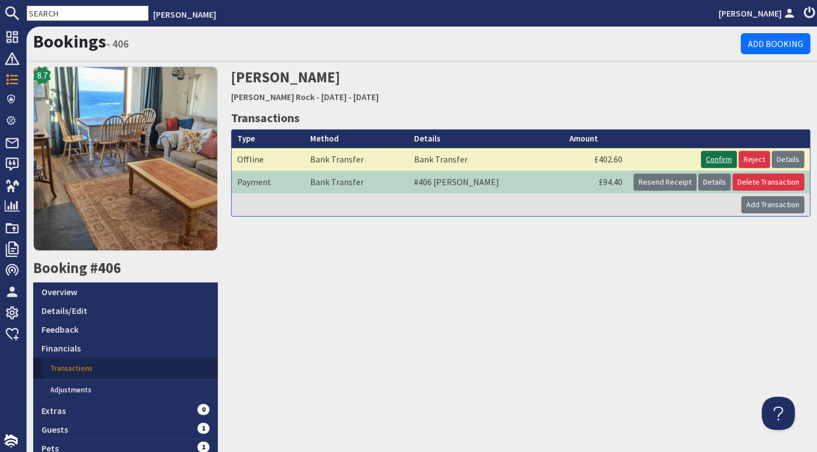
click at [713, 155] on link "Confirm" at bounding box center [719, 159] width 36 height 17
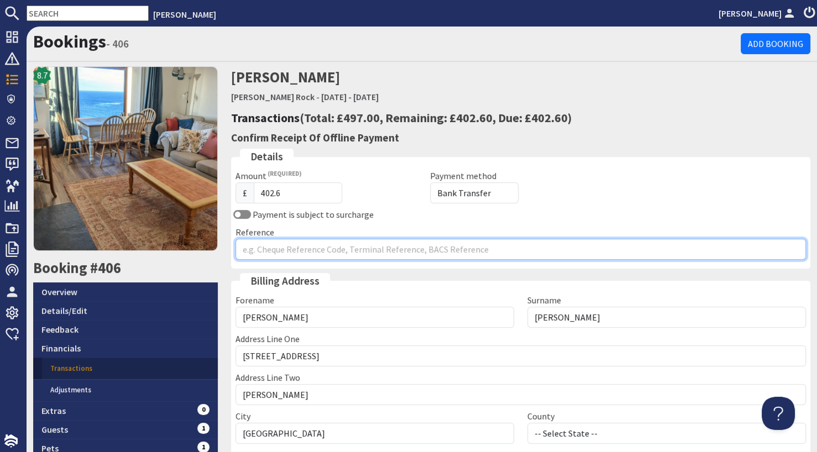
click at [316, 248] on input "Reference" at bounding box center [521, 249] width 571 height 21
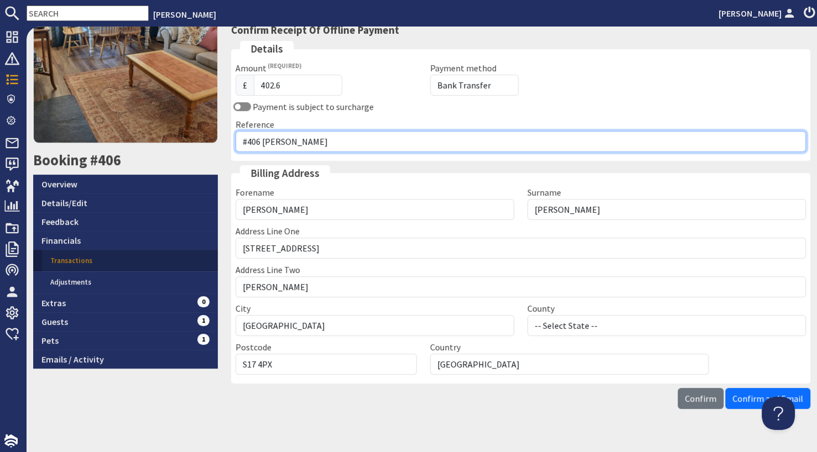
scroll to position [121, 0]
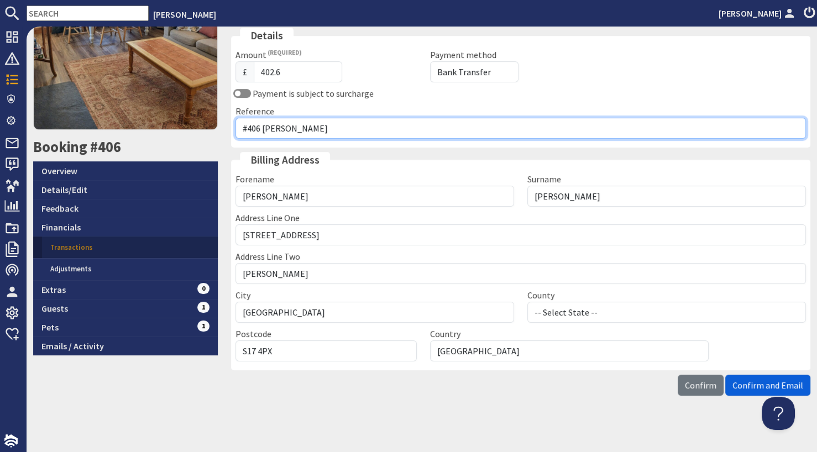
type input "#406 [PERSON_NAME]"
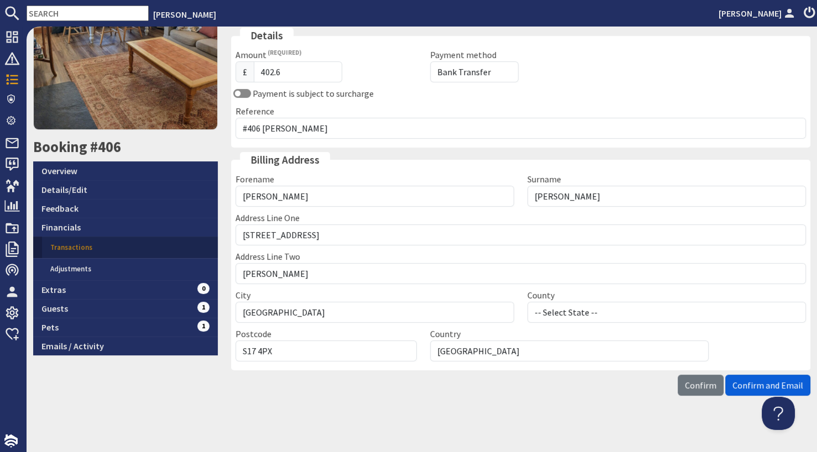
click at [777, 375] on button "Confirm and Email" at bounding box center [767, 385] width 85 height 21
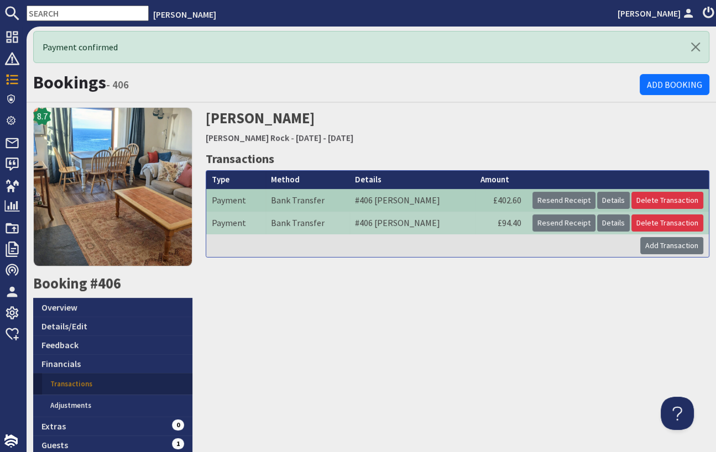
click at [381, 422] on div "[PERSON_NAME] [PERSON_NAME][GEOGRAPHIC_DATA] - [DATE] - [DATE] Transactions Typ…" at bounding box center [457, 299] width 517 height 384
click at [363, 328] on div "[PERSON_NAME] [PERSON_NAME][GEOGRAPHIC_DATA] - [DATE] - [DATE] Transactions Typ…" at bounding box center [457, 299] width 517 height 384
